Goal: Information Seeking & Learning: Learn about a topic

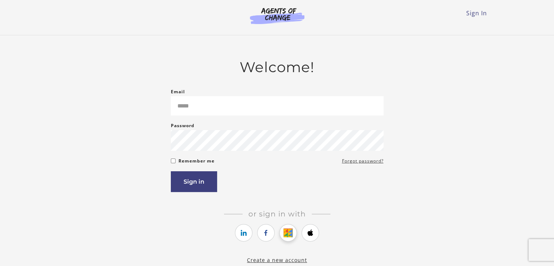
click at [286, 233] on icon "https://courses.thinkific.com/users/auth/google?ss%5Breferral%5D=&ss%5Buser_ret…" at bounding box center [288, 232] width 9 height 9
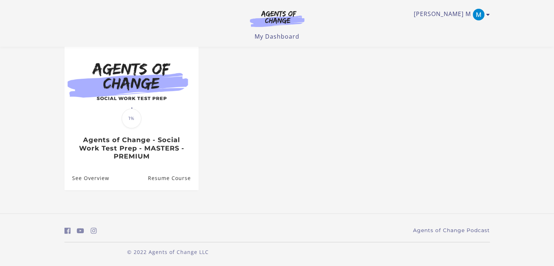
scroll to position [69, 0]
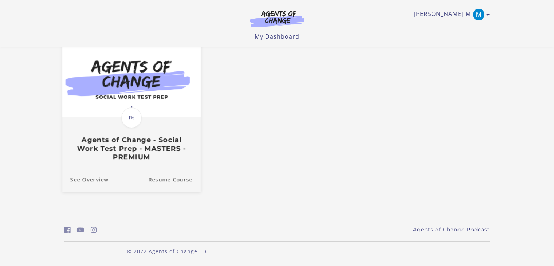
click at [141, 113] on span at bounding box center [131, 117] width 23 height 23
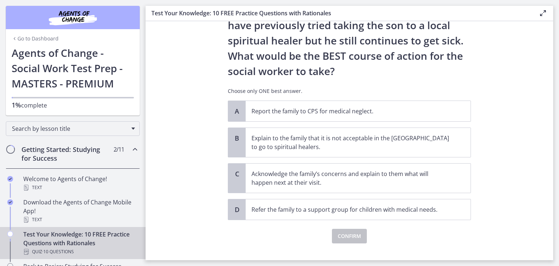
scroll to position [135, 0]
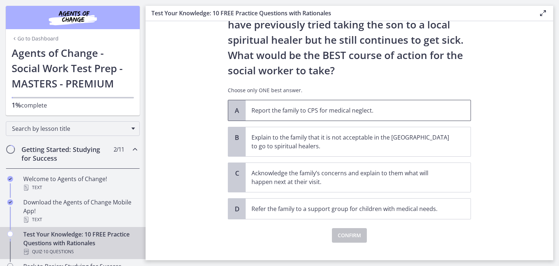
click at [425, 110] on p "Report the family to CPS for medical neglect." at bounding box center [351, 110] width 199 height 9
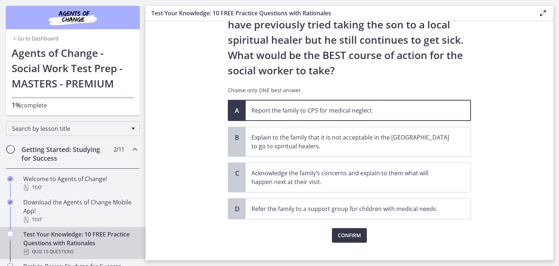
click at [353, 236] on span "Confirm" at bounding box center [349, 235] width 23 height 9
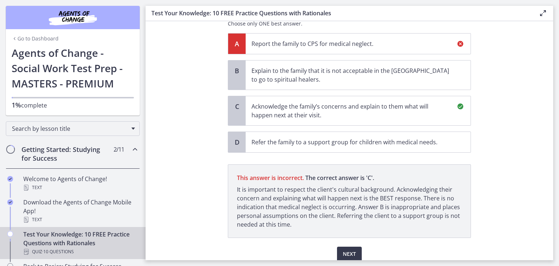
scroll to position [231, 0]
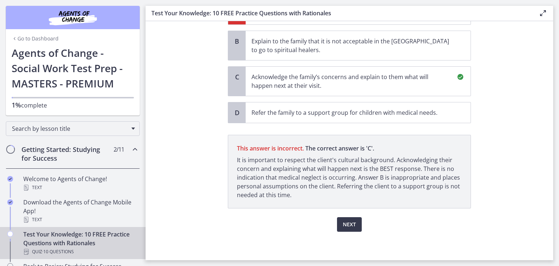
drag, startPoint x: 349, startPoint y: 217, endPoint x: 329, endPoint y: 225, distance: 20.6
click at [329, 225] on div "Next" at bounding box center [349, 219] width 243 height 23
click at [343, 226] on span "Next" at bounding box center [349, 224] width 13 height 9
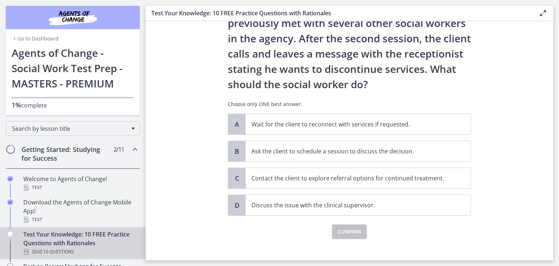
scroll to position [67, 0]
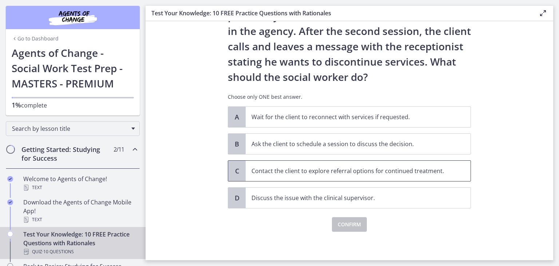
click at [255, 171] on p "Contact the client to explore referral options for continued treatment." at bounding box center [351, 170] width 199 height 9
click at [334, 225] on button "Confirm" at bounding box center [349, 224] width 35 height 15
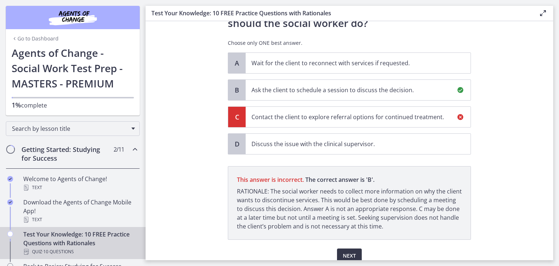
scroll to position [152, 0]
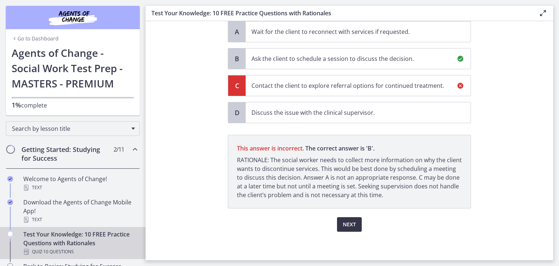
click at [343, 228] on button "Next" at bounding box center [349, 224] width 25 height 15
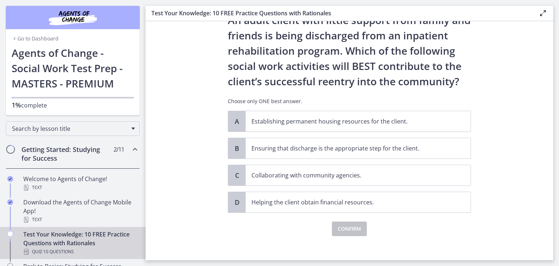
scroll to position [32, 0]
click at [267, 120] on p "Establishing permanent housing resources for the client." at bounding box center [351, 121] width 199 height 9
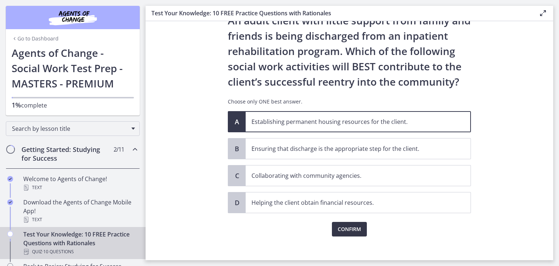
click at [341, 229] on span "Confirm" at bounding box center [349, 229] width 23 height 9
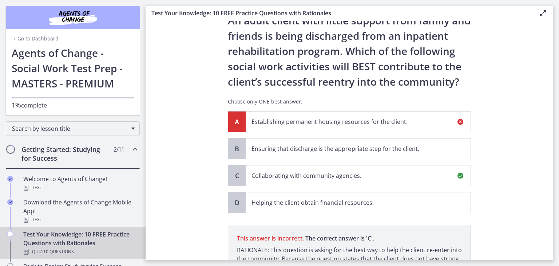
scroll to position [122, 0]
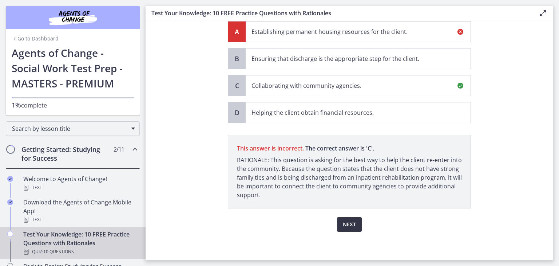
click at [348, 218] on button "Next" at bounding box center [349, 224] width 25 height 15
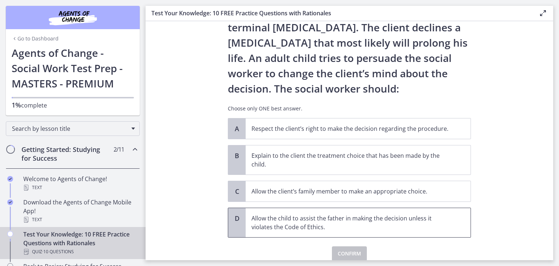
scroll to position [57, 0]
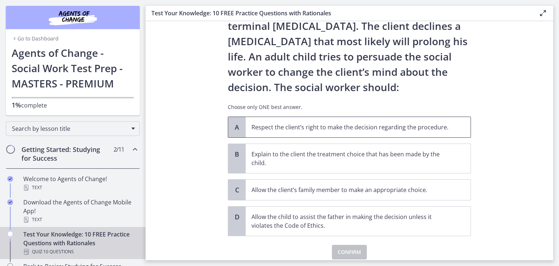
click at [294, 130] on p "Respect the client’s right to make the decision regarding the procedure." at bounding box center [351, 127] width 199 height 9
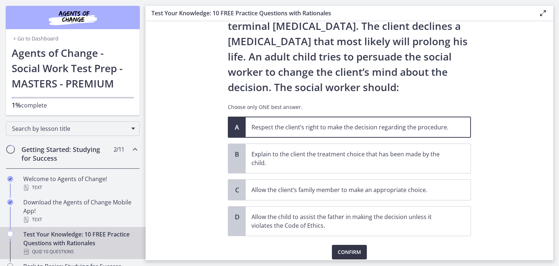
click at [353, 254] on span "Confirm" at bounding box center [349, 252] width 23 height 9
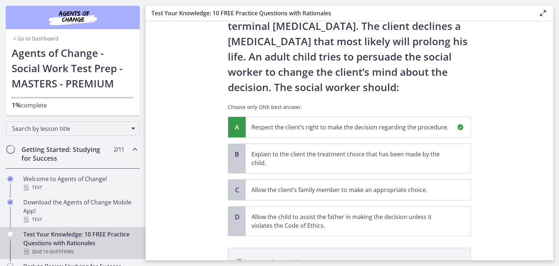
scroll to position [161, 0]
